Goal: Task Accomplishment & Management: Use online tool/utility

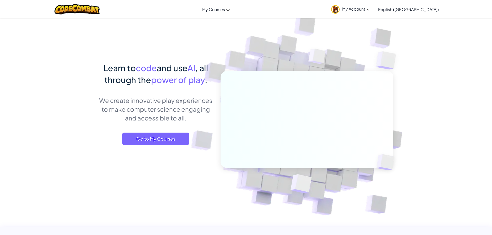
click at [257, 10] on div "Toggle navigation My Courses CodeCombat Classroom Ozaria Classroom AI League Es…" at bounding box center [246, 9] width 495 height 18
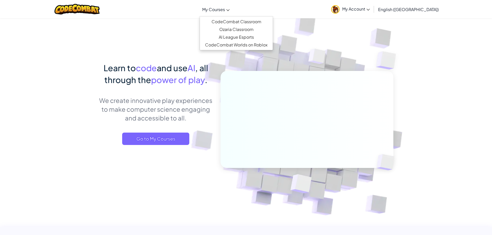
click at [225, 10] on span "My Courses" at bounding box center [213, 9] width 23 height 5
click at [340, 11] on img at bounding box center [335, 9] width 9 height 9
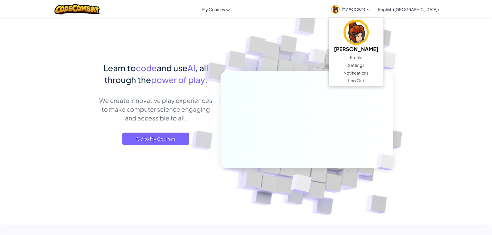
click at [342, 41] on img at bounding box center [303, 113] width 287 height 287
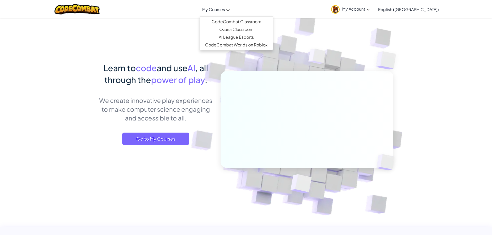
click at [225, 9] on span "My Courses" at bounding box center [213, 9] width 23 height 5
click at [269, 22] on link "CodeCombat Classroom" at bounding box center [236, 22] width 73 height 8
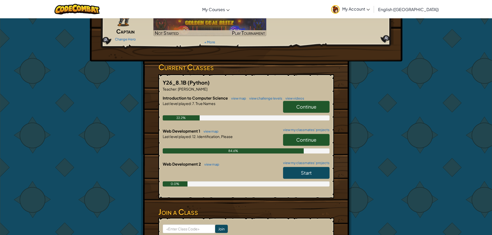
scroll to position [78, 0]
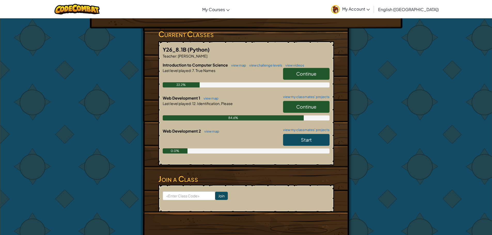
click at [295, 141] on link "Start" at bounding box center [306, 140] width 47 height 12
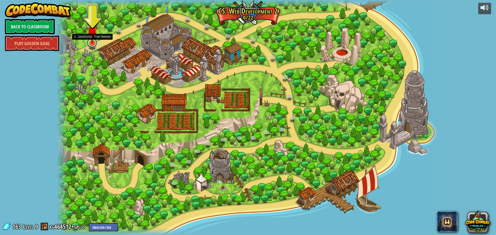
click at [93, 44] on link at bounding box center [92, 43] width 10 height 10
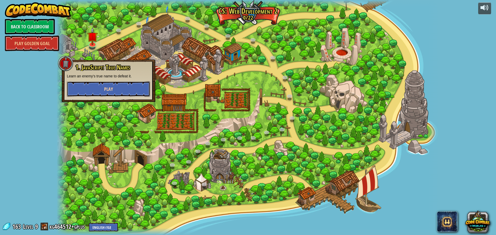
click at [147, 92] on button "Play" at bounding box center [108, 89] width 83 height 16
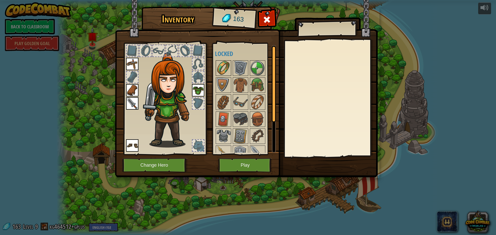
click at [230, 67] on img at bounding box center [223, 68] width 14 height 14
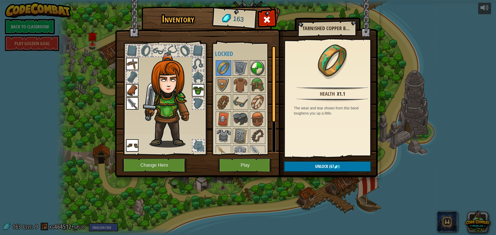
click at [260, 71] on img at bounding box center [257, 68] width 14 height 14
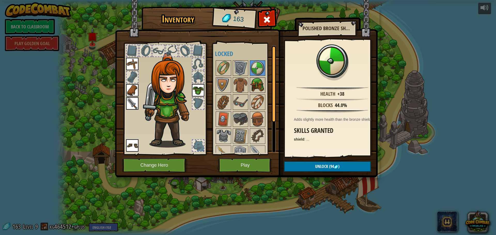
click at [260, 85] on img at bounding box center [257, 85] width 14 height 14
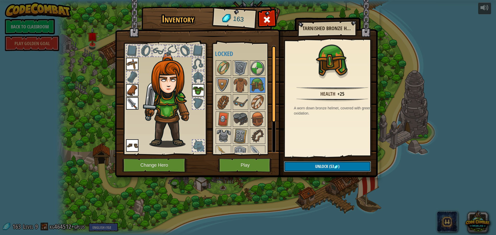
click at [319, 166] on span "Unlock" at bounding box center [321, 167] width 13 height 6
click at [314, 170] on button "Confirm" at bounding box center [327, 167] width 87 height 11
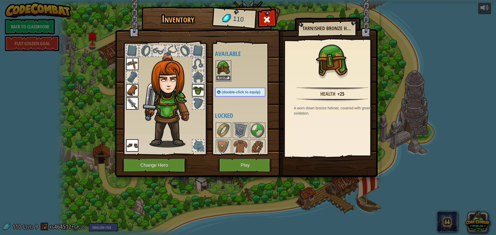
click at [223, 77] on button "Equip" at bounding box center [223, 77] width 14 height 5
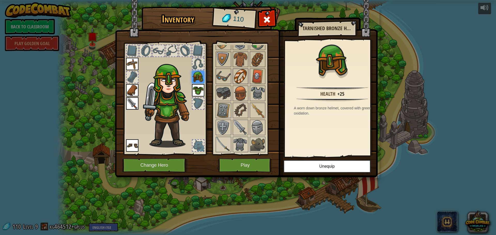
scroll to position [26, 0]
click at [243, 120] on img at bounding box center [240, 127] width 14 height 14
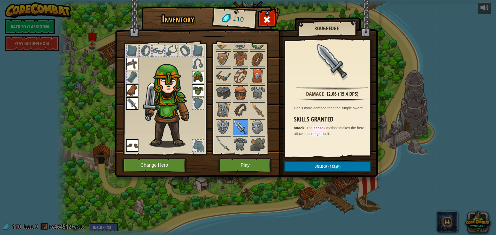
click at [247, 127] on img at bounding box center [240, 127] width 14 height 14
click at [244, 138] on img at bounding box center [240, 144] width 14 height 14
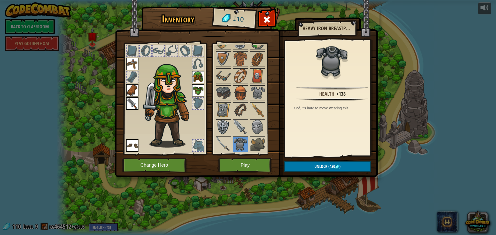
click at [228, 123] on img at bounding box center [223, 127] width 14 height 14
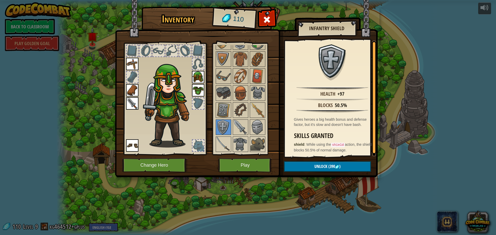
click at [249, 95] on div at bounding box center [245, 93] width 61 height 119
click at [242, 91] on img at bounding box center [240, 93] width 14 height 14
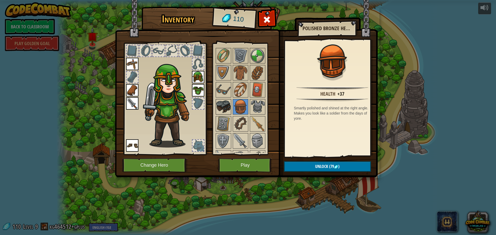
scroll to position [0, 0]
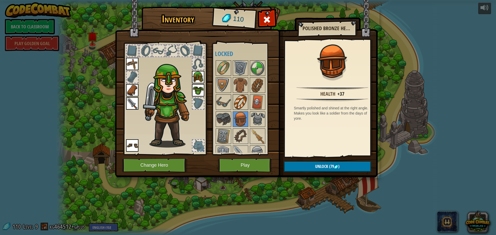
click at [243, 100] on img at bounding box center [240, 102] width 14 height 14
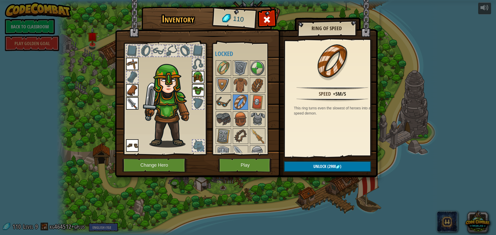
click at [227, 102] on img at bounding box center [223, 102] width 14 height 14
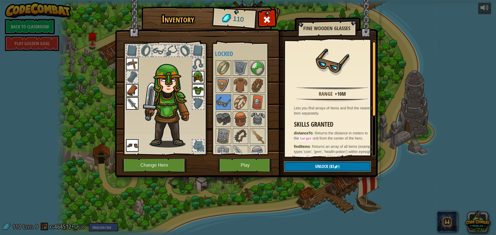
click at [347, 165] on button "Unlock (83 )" at bounding box center [327, 167] width 87 height 11
click at [306, 163] on button "Confirm" at bounding box center [327, 167] width 87 height 11
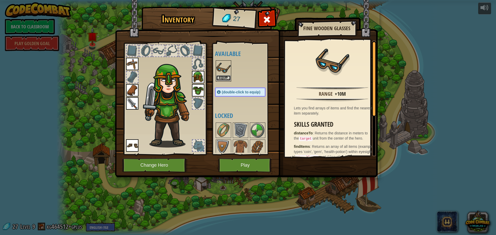
click at [227, 77] on button "Equip" at bounding box center [223, 77] width 14 height 5
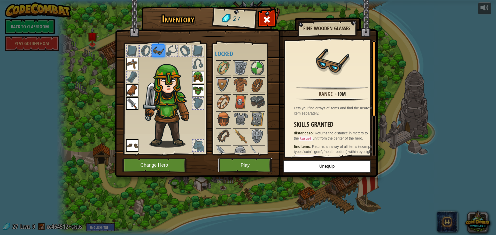
click at [255, 165] on button "Play" at bounding box center [245, 165] width 54 height 14
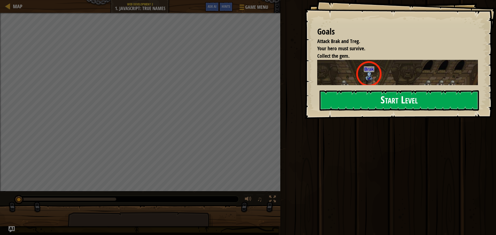
click at [351, 107] on button "Start Level" at bounding box center [399, 100] width 159 height 20
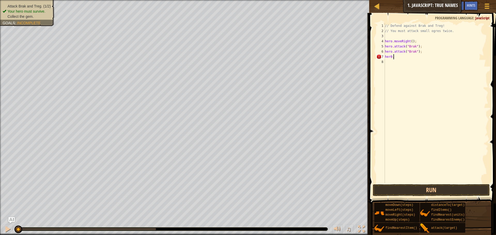
scroll to position [2, 0]
type textarea "hero"
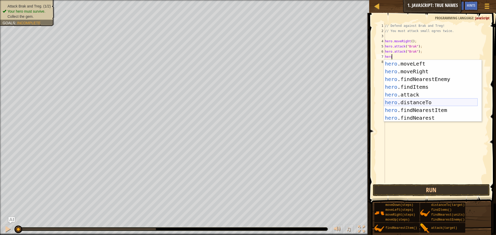
scroll to position [0, 0]
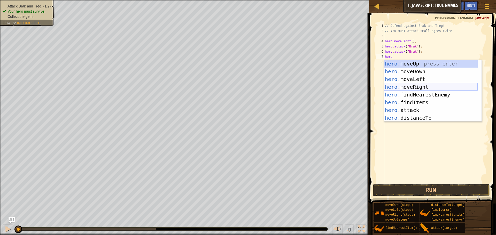
click at [418, 86] on div "hero .moveUp press enter hero .moveDown press enter hero .moveLeft press enter …" at bounding box center [431, 99] width 94 height 78
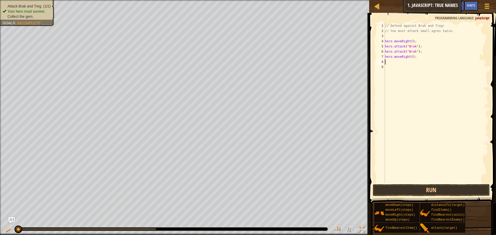
scroll to position [2, 0]
click at [411, 57] on div "// Defend against Brak and Treg! // You must attack small ogres twice. hero . m…" at bounding box center [436, 108] width 104 height 171
click at [407, 56] on div "// Defend against Brak and Treg! // You must attack small ogres twice. hero . m…" at bounding box center [436, 108] width 104 height 171
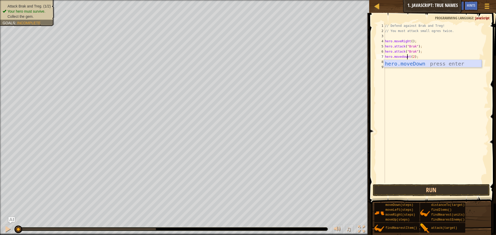
click at [415, 64] on div "hero.moveDown press enter" at bounding box center [433, 71] width 98 height 23
click at [440, 192] on button "Run" at bounding box center [431, 191] width 117 height 12
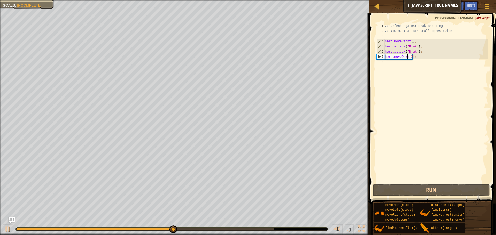
click at [412, 56] on div "// Defend against Brak and Treg! // You must attack small ogres twice. hero . m…" at bounding box center [436, 108] width 104 height 171
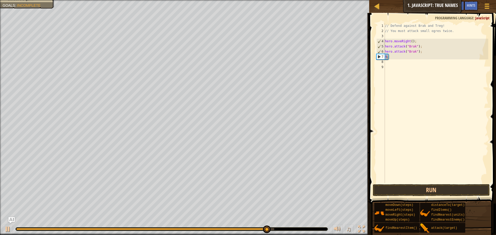
scroll to position [2, 0]
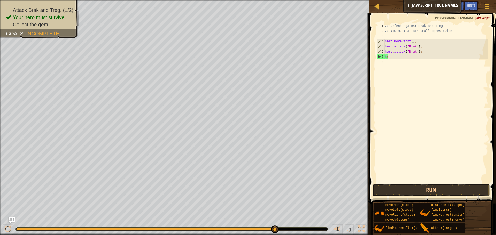
type textarea ";"
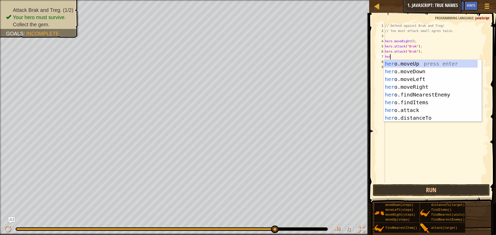
type textarea "hero"
click at [422, 85] on div "hero .moveUp press enter hero .moveDown press enter hero .moveLeft press enter …" at bounding box center [431, 99] width 94 height 78
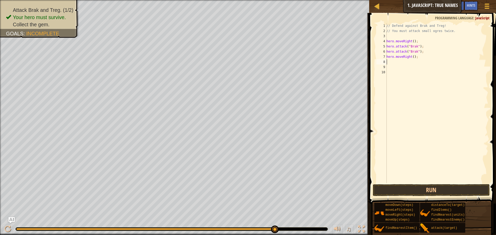
scroll to position [2, 0]
click at [413, 56] on div "// Defend against Brak and Treg! // You must attack small ogres twice. hero . m…" at bounding box center [437, 108] width 103 height 171
type textarea "hero.moveRight(2);"
drag, startPoint x: 454, startPoint y: 194, endPoint x: 454, endPoint y: 190, distance: 4.1
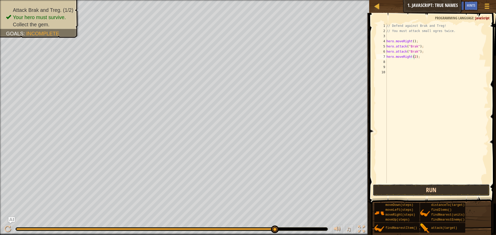
click at [454, 194] on button "Run" at bounding box center [431, 191] width 117 height 12
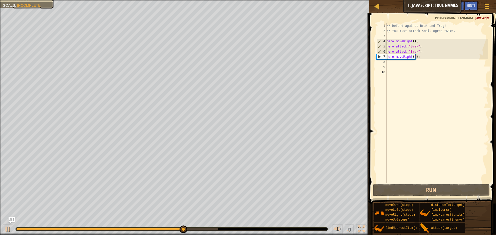
click at [413, 56] on div "// Defend against Brak and Treg! // You must attack small ogres twice. hero . m…" at bounding box center [437, 108] width 103 height 171
click at [403, 63] on div "// Defend against Brak and Treg! // You must attack small ogres twice. hero . m…" at bounding box center [437, 108] width 103 height 171
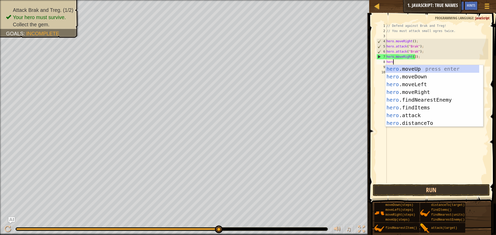
scroll to position [2, 0]
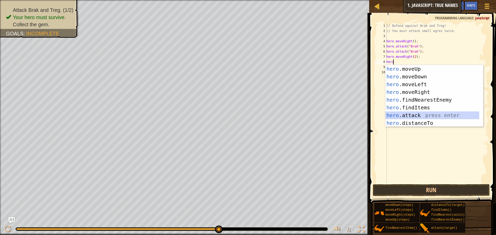
click at [420, 115] on div "hero .moveUp press enter hero .moveDown press enter hero .moveLeft press enter …" at bounding box center [433, 104] width 94 height 78
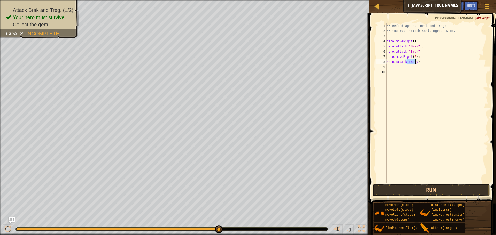
type textarea "hero.attack(enemy);"
click at [414, 62] on div "// Defend against Brak and Treg! // You must attack small ogres twice. hero . m…" at bounding box center [437, 103] width 103 height 160
click at [414, 62] on div "// Defend against Brak and Treg! // You must attack small ogres twice. hero . m…" at bounding box center [437, 108] width 103 height 171
click at [416, 62] on div "// Defend against Brak and Treg! // You must attack small ogres twice. hero . m…" at bounding box center [437, 108] width 103 height 171
drag, startPoint x: 402, startPoint y: 61, endPoint x: 384, endPoint y: 77, distance: 23.2
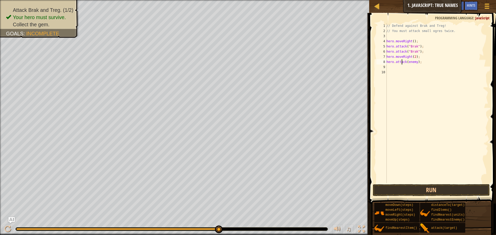
click at [444, 186] on button "Run" at bounding box center [431, 191] width 117 height 12
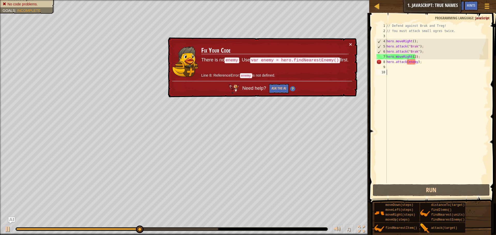
click at [353, 42] on div "× Fix Your Code There is no enemy . Use var enemy = hero.findNearestEnemy() fir…" at bounding box center [262, 67] width 190 height 60
click at [352, 41] on div "× Fix Your Code There is no enemy . Use var enemy = hero.findNearestEnemy() fir…" at bounding box center [262, 67] width 190 height 60
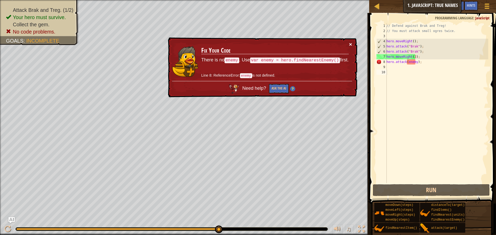
click at [350, 43] on button "×" at bounding box center [350, 44] width 3 height 5
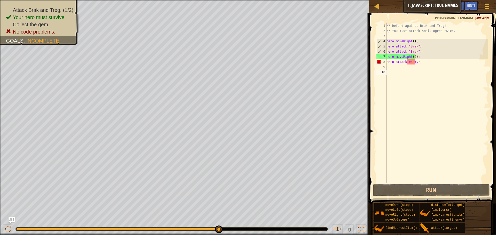
click at [420, 62] on div "// Defend against Brak and Treg! // You must attack small ogres twice. hero . m…" at bounding box center [437, 108] width 103 height 171
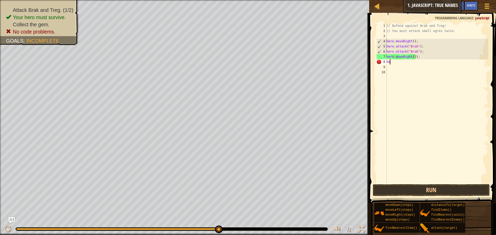
type textarea "h"
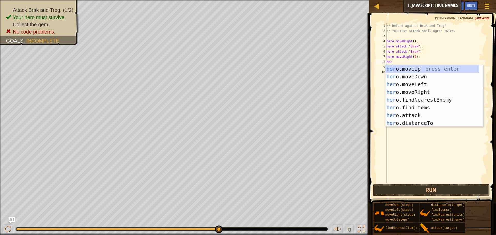
scroll to position [2, 0]
click at [419, 113] on div "hero .moveUp press enter hero .moveDown press enter hero .moveLeft press enter …" at bounding box center [433, 104] width 94 height 78
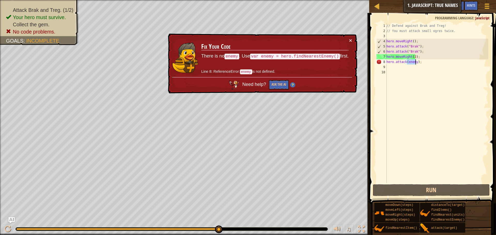
click at [416, 62] on div "// Defend against Brak and Treg! // You must attack small ogres twice. hero . m…" at bounding box center [437, 103] width 103 height 160
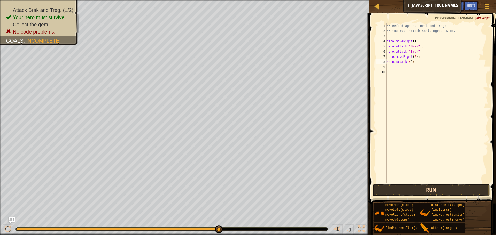
scroll to position [2, 2]
click at [428, 191] on button "Run" at bounding box center [431, 191] width 117 height 12
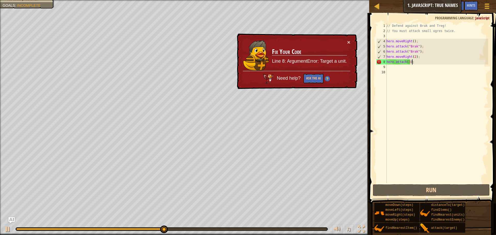
click at [418, 64] on div "// Defend against Brak and Treg! // You must attack small ogres twice. hero . m…" at bounding box center [437, 108] width 103 height 171
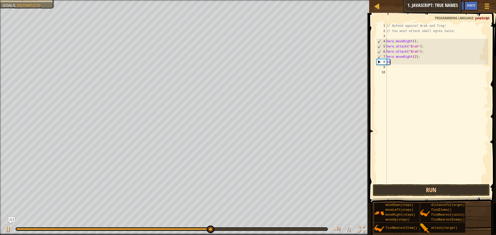
scroll to position [2, 0]
type textarea "hero"
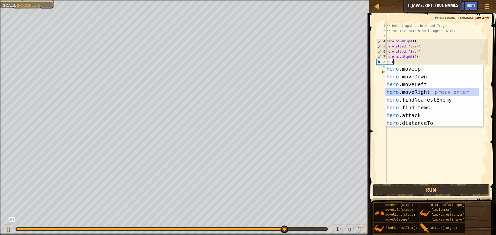
click at [421, 90] on div "hero .moveUp press enter hero .moveDown press enter hero .moveLeft press enter …" at bounding box center [433, 104] width 94 height 78
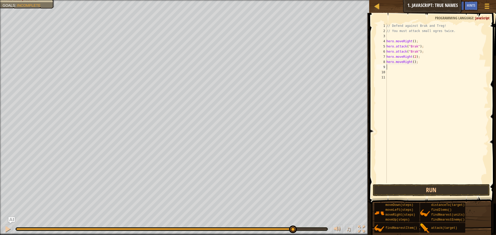
click at [416, 64] on div "// Defend against Brak and Treg! // You must attack small ogres twice. hero . m…" at bounding box center [437, 108] width 103 height 171
click at [415, 57] on div "// Defend against Brak and Treg! // You must attack small ogres twice. hero . m…" at bounding box center [437, 108] width 103 height 171
type textarea "hero.moveRight(3);"
click at [418, 195] on button "Run" at bounding box center [431, 191] width 117 height 12
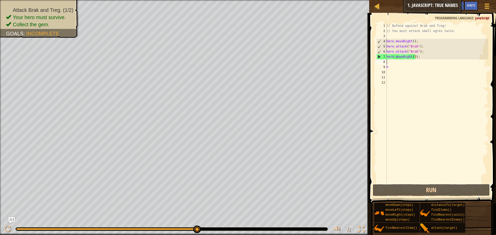
click at [398, 63] on div "// Defend against Brak and Treg! // You must attack small ogres twice. hero . m…" at bounding box center [437, 108] width 103 height 171
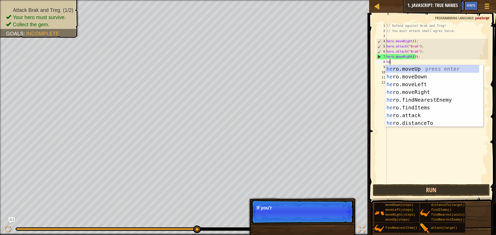
type textarea "her"
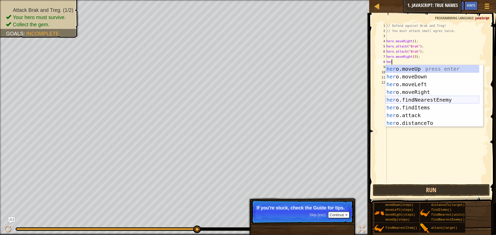
click at [445, 101] on div "her o.moveUp press enter her o.moveDown press enter her o.moveLeft press enter …" at bounding box center [433, 104] width 94 height 78
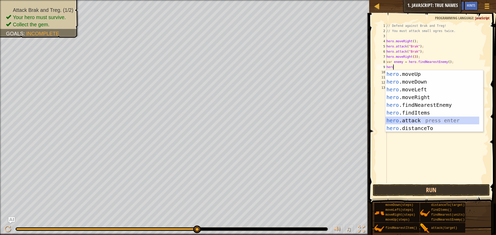
click at [420, 119] on div "hero .moveUp press enter hero .moveDown press enter hero .moveLeft press enter …" at bounding box center [433, 109] width 94 height 78
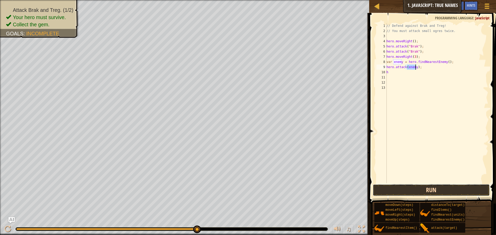
click at [412, 188] on button "Run" at bounding box center [431, 191] width 117 height 12
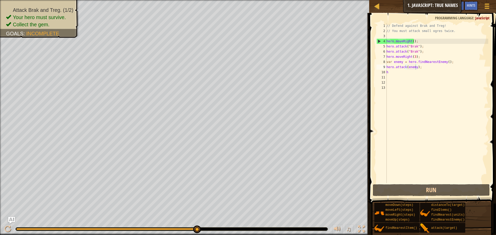
click at [11, 220] on img "Ask AI" at bounding box center [11, 220] width 7 height 7
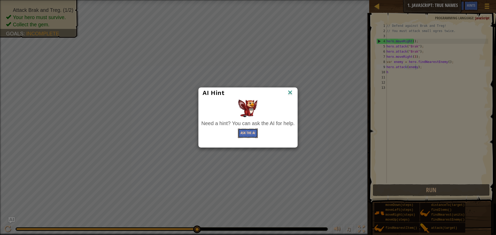
click at [255, 132] on button "Ask the AI" at bounding box center [248, 134] width 20 height 10
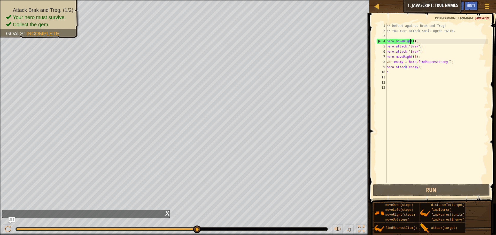
click at [412, 41] on div "// Defend against Brak and Treg! // You must attack small ogres twice. hero . m…" at bounding box center [437, 108] width 103 height 171
click at [413, 42] on div "// Defend against Brak and Treg! // You must attack small ogres twice. hero . m…" at bounding box center [437, 108] width 103 height 171
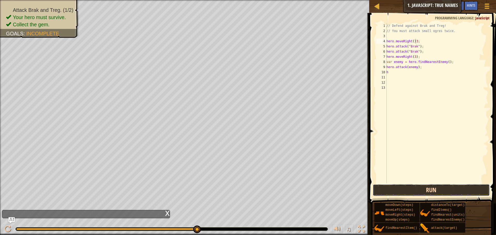
click at [442, 186] on button "Run" at bounding box center [431, 191] width 117 height 12
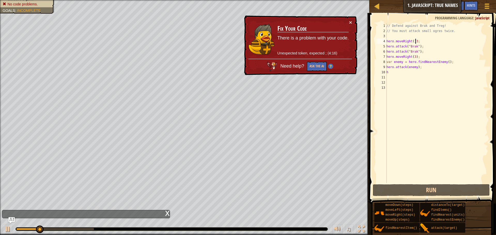
click at [419, 55] on div "// Defend against Brak and Treg! // You must attack small ogres twice. hero . m…" at bounding box center [437, 108] width 103 height 171
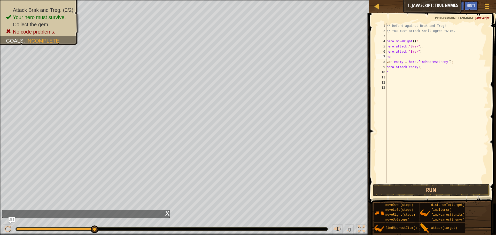
scroll to position [2, 0]
type textarea "h"
click at [413, 188] on button "Run" at bounding box center [431, 191] width 117 height 12
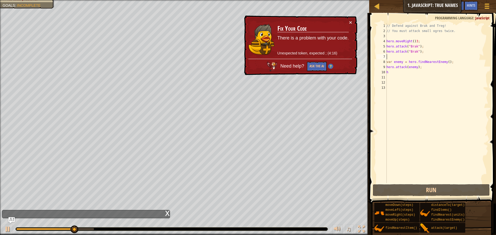
click at [442, 54] on div "// Defend against Brak and Treg! // You must attack small ogres twice. hero . m…" at bounding box center [437, 108] width 103 height 171
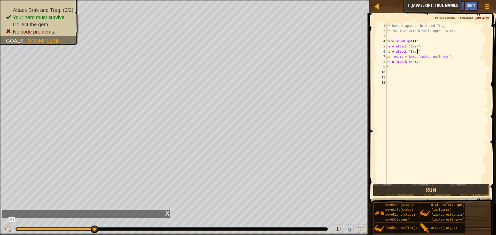
scroll to position [2, 2]
click at [439, 195] on button "Run" at bounding box center [431, 191] width 117 height 12
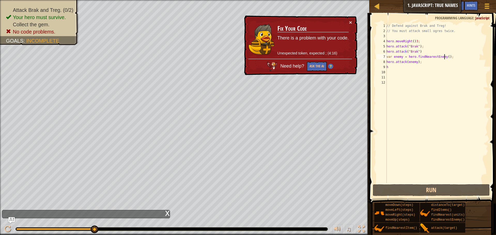
click at [445, 56] on div "// Defend against Brak and Treg! // You must attack small ogres twice. hero . m…" at bounding box center [437, 108] width 103 height 171
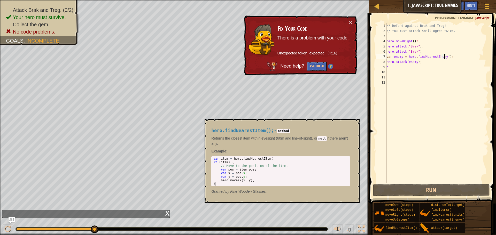
scroll to position [2, 5]
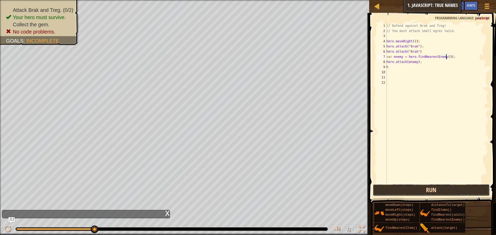
click at [408, 185] on button "Run" at bounding box center [431, 191] width 117 height 12
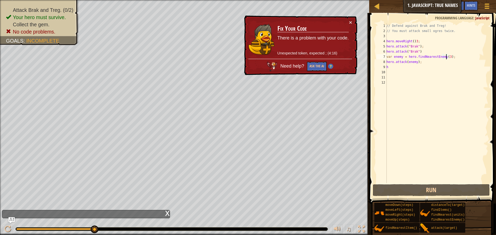
click at [332, 65] on img at bounding box center [330, 66] width 5 height 5
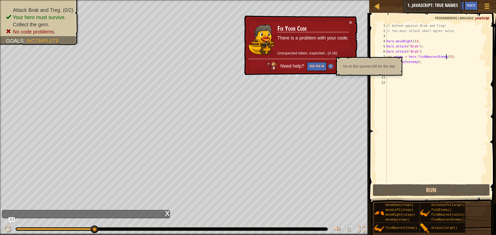
click at [332, 67] on img at bounding box center [330, 66] width 5 height 5
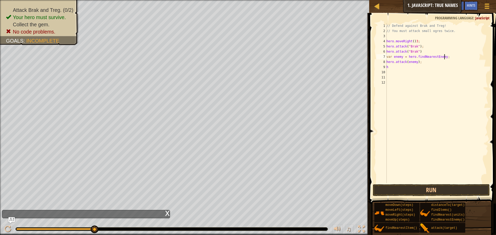
scroll to position [2, 4]
type textarea "var enemy = hero.findNearestEnemy"
click at [444, 191] on button "Run" at bounding box center [431, 191] width 117 height 12
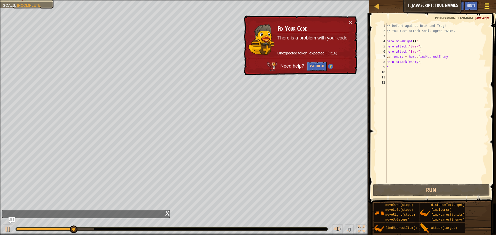
click at [490, 3] on div at bounding box center [487, 5] width 7 height 7
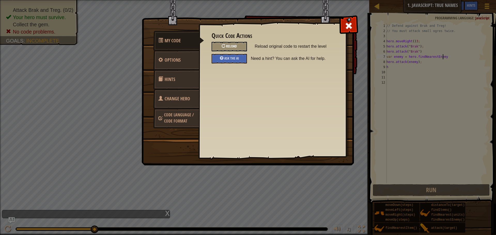
click at [233, 42] on div "Reload" at bounding box center [229, 47] width 35 height 10
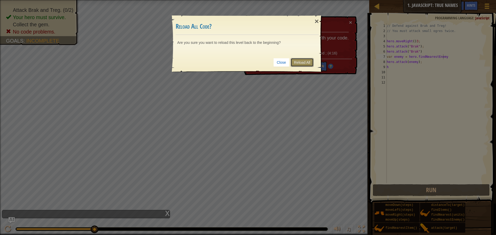
click at [300, 63] on link "Reload All" at bounding box center [302, 62] width 23 height 9
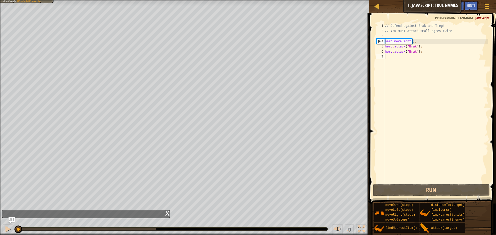
scroll to position [2, 0]
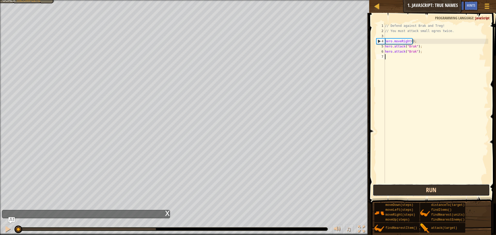
click at [407, 185] on button "Run" at bounding box center [431, 191] width 117 height 12
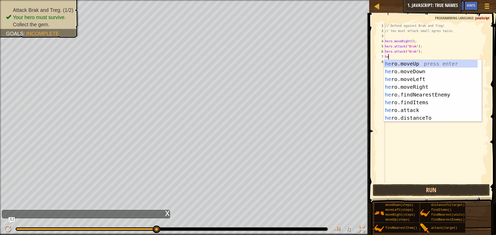
type textarea "hero"
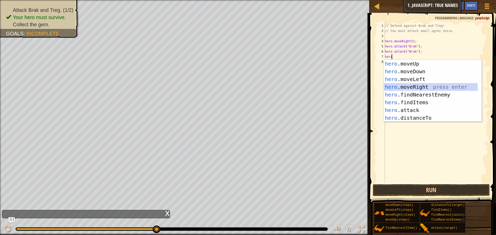
click at [416, 86] on div "hero .moveUp press enter hero .moveDown press enter hero .moveLeft press enter …" at bounding box center [431, 99] width 94 height 78
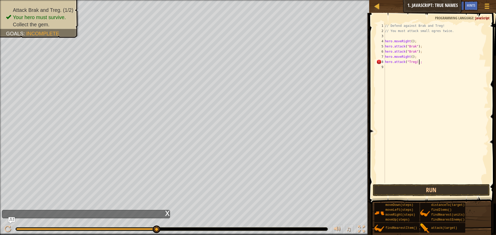
scroll to position [2, 2]
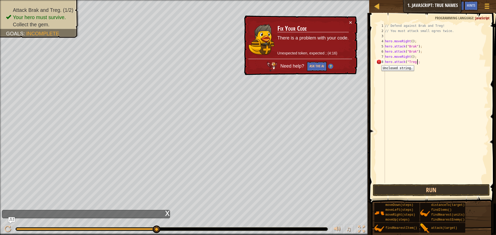
click at [378, 62] on div "8" at bounding box center [381, 61] width 9 height 5
click at [351, 22] on button "×" at bounding box center [350, 22] width 3 height 5
click at [393, 61] on div "// Defend against Brak and Treg! // You must attack small ogres twice. hero . m…" at bounding box center [436, 108] width 104 height 171
click at [413, 62] on div "// Defend against Brak and Treg! // You must attack small ogres twice. hero . m…" at bounding box center [436, 108] width 104 height 171
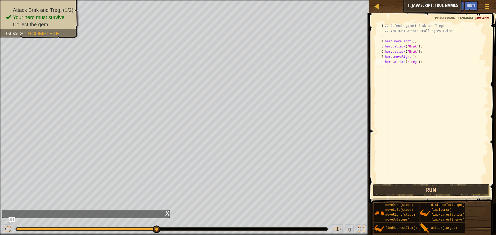
type textarea "hero.attack("Treg");"
click at [416, 188] on button "Run" at bounding box center [431, 191] width 117 height 12
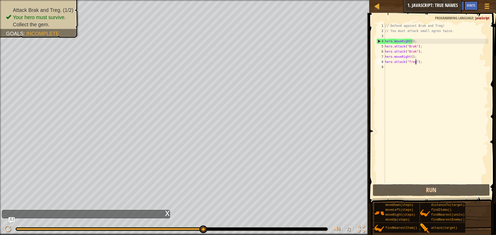
click at [422, 65] on div "// Defend against Brak and Treg! // You must attack small ogres twice. hero . m…" at bounding box center [436, 108] width 104 height 171
click at [422, 63] on div "// Defend against Brak and Treg! // You must attack small ogres twice. hero . m…" at bounding box center [436, 108] width 104 height 171
type textarea "hero.attack("Treg");"
click at [388, 68] on div "// Defend against Brak and Treg! // You must attack small ogres twice. hero . m…" at bounding box center [436, 108] width 104 height 171
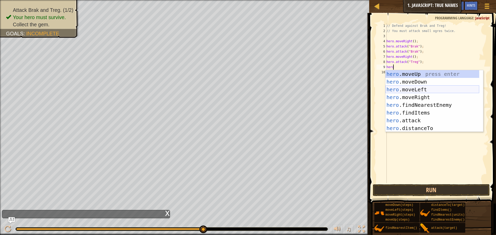
scroll to position [16, 0]
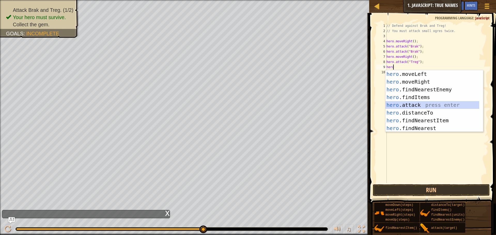
click at [439, 102] on div "hero .moveLeft press enter hero .moveRight press enter hero .findNearestEnemy p…" at bounding box center [433, 109] width 94 height 78
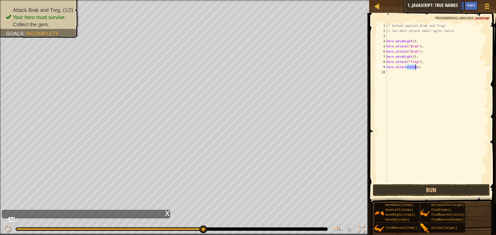
type textarea "hero.attack(enemy);"
